Goal: Check status: Check status

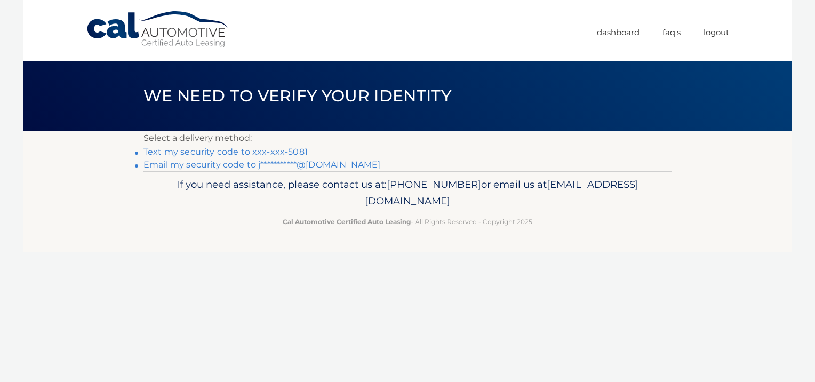
click at [293, 154] on link "Text my security code to xxx-xxx-5081" at bounding box center [225, 152] width 164 height 10
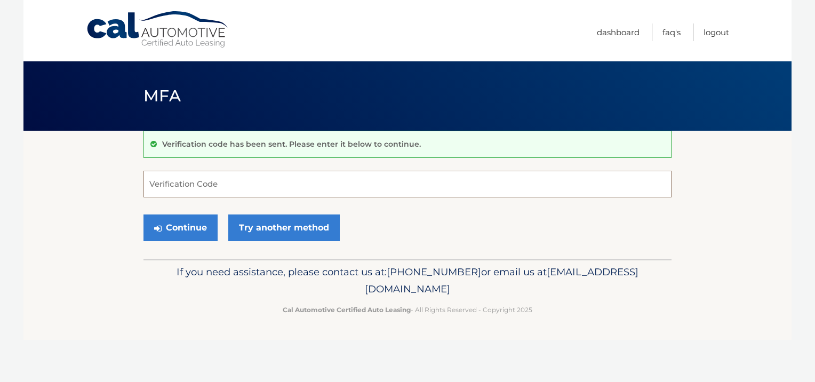
click at [279, 185] on input "Verification Code" at bounding box center [407, 184] width 528 height 27
type input "730542"
click at [188, 227] on button "Continue" at bounding box center [180, 227] width 74 height 27
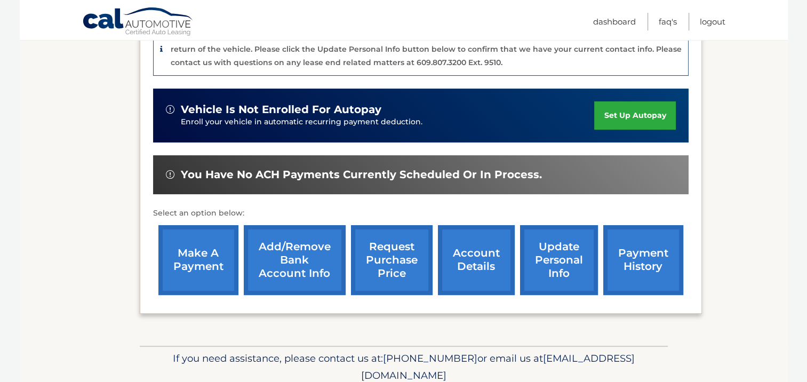
scroll to position [279, 0]
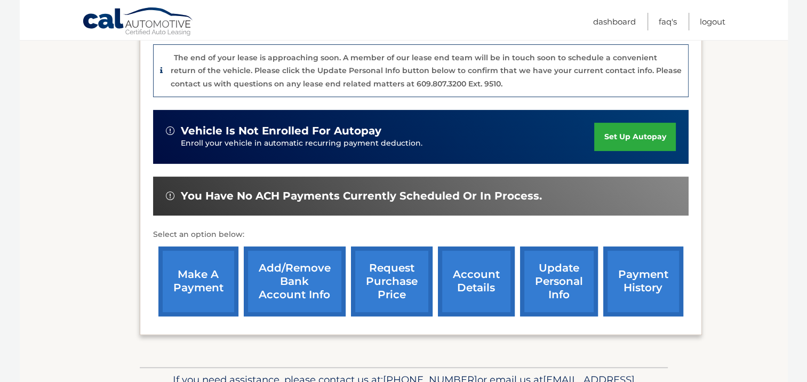
click at [627, 267] on link "payment history" at bounding box center [643, 281] width 80 height 70
click at [470, 269] on link "account details" at bounding box center [476, 281] width 77 height 70
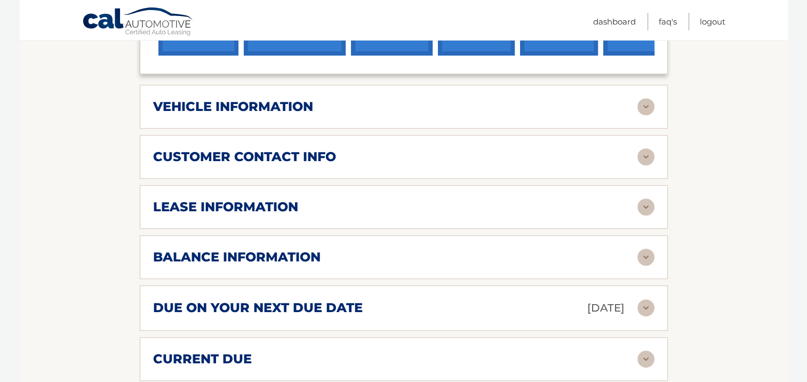
scroll to position [491, 0]
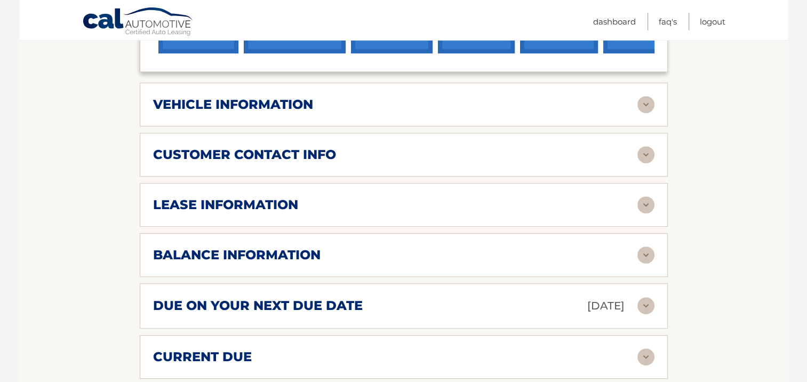
click at [646, 247] on img at bounding box center [645, 254] width 17 height 17
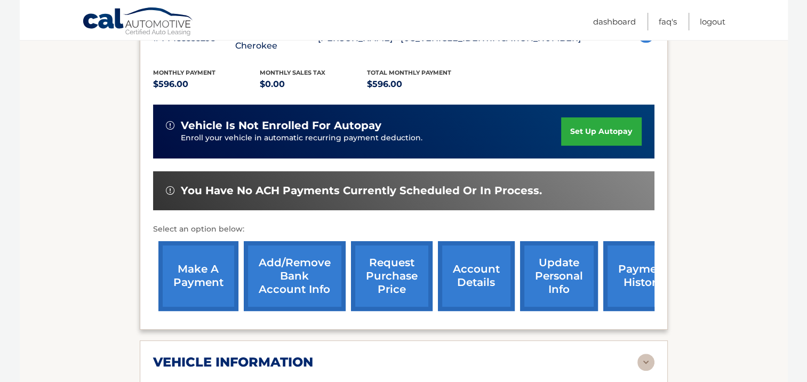
scroll to position [213, 0]
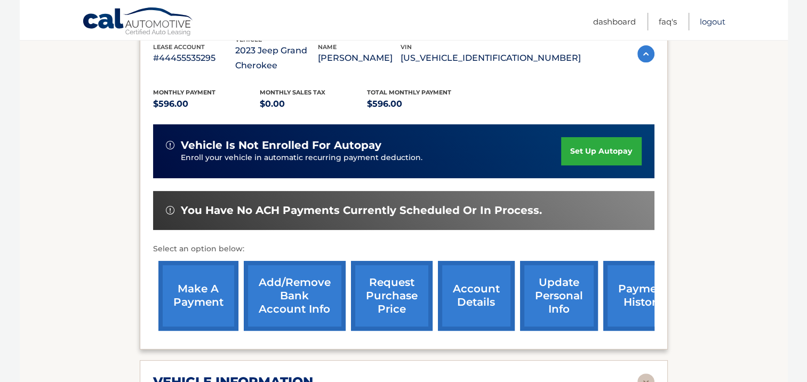
click at [707, 25] on link "Logout" at bounding box center [713, 22] width 26 height 18
